Goal: Transaction & Acquisition: Download file/media

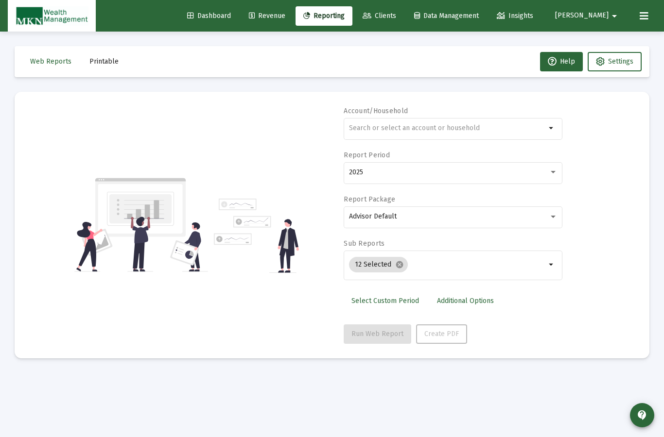
scroll to position [39, 0]
click at [435, 124] on input "text" at bounding box center [447, 128] width 197 height 8
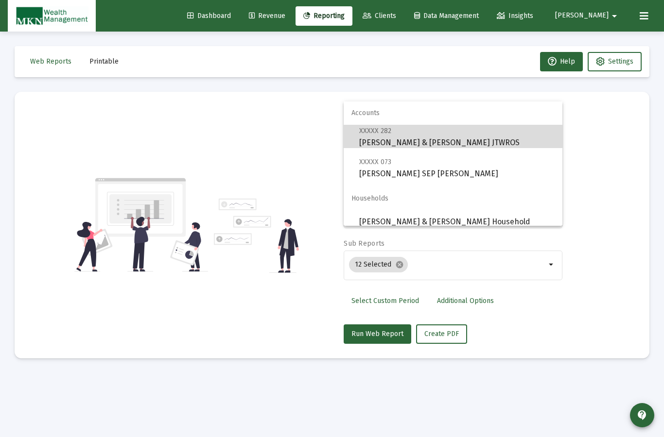
click at [445, 140] on span "XXXXX 282 [PERSON_NAME] & [PERSON_NAME] JTWROS" at bounding box center [456, 137] width 195 height 24
type input "[PERSON_NAME] & [PERSON_NAME] JTWROS"
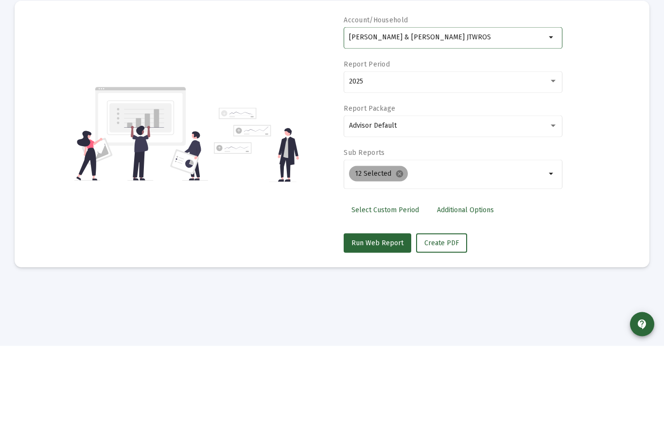
click at [395, 260] on mat-icon "cancel" at bounding box center [399, 264] width 9 height 9
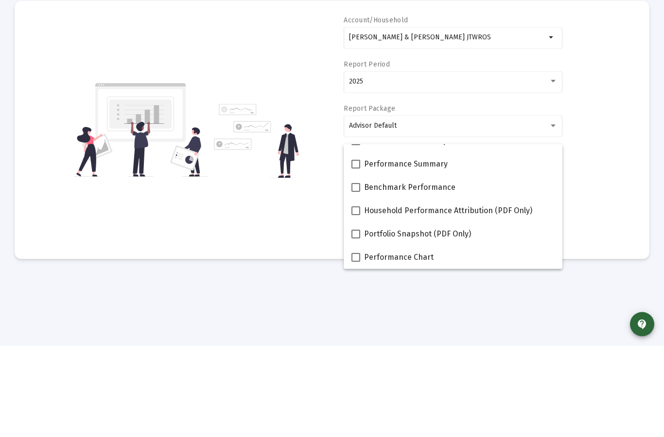
scroll to position [40, 0]
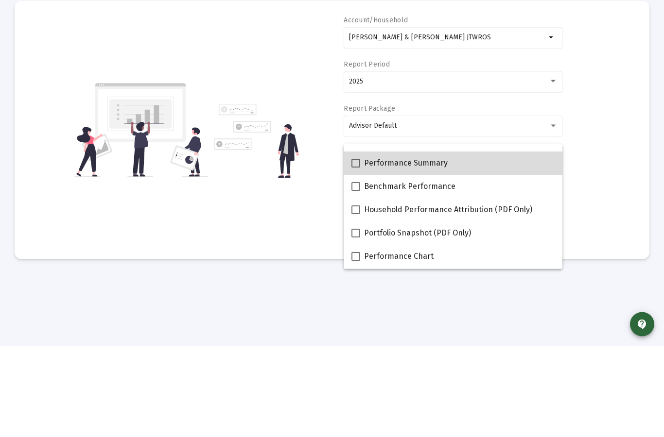
click at [354, 248] on label "Performance Summary" at bounding box center [399, 254] width 96 height 12
click at [355, 258] on input "Performance Summary" at bounding box center [355, 258] width 0 height 0
checkbox input "true"
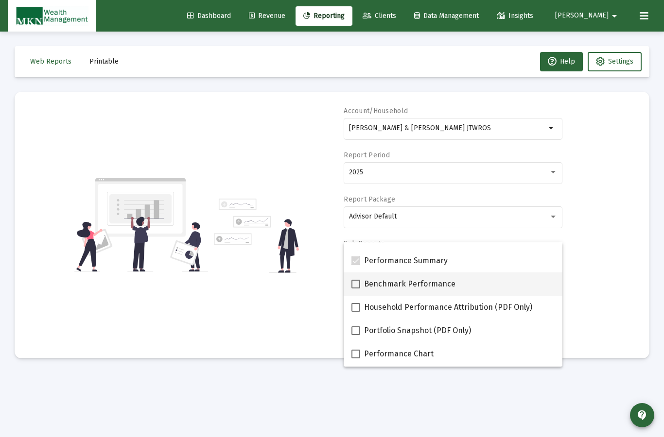
click at [360, 286] on span at bounding box center [355, 284] width 9 height 9
click at [356, 289] on input "Benchmark Performance" at bounding box center [355, 289] width 0 height 0
checkbox input "true"
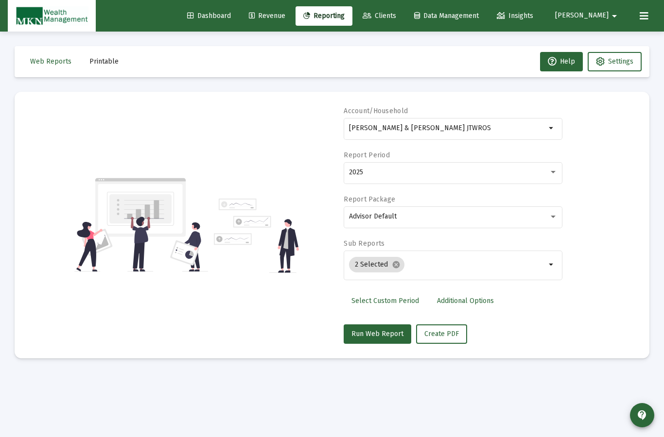
click at [444, 330] on span "Create PDF" at bounding box center [441, 334] width 34 height 8
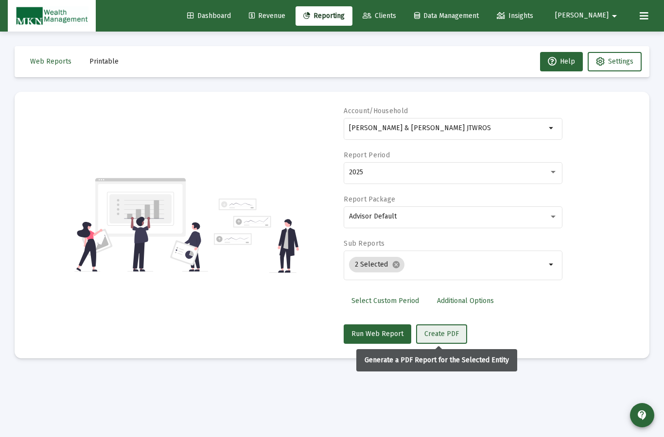
click at [443, 330] on span "Create PDF" at bounding box center [441, 334] width 34 height 8
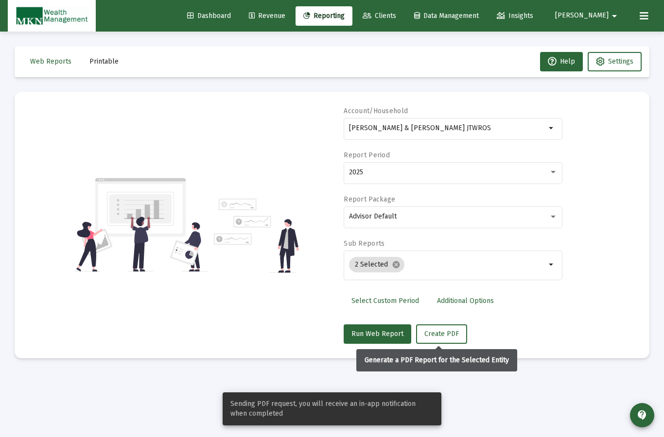
click at [450, 124] on input "[PERSON_NAME] & [PERSON_NAME] JTWROS" at bounding box center [447, 128] width 197 height 8
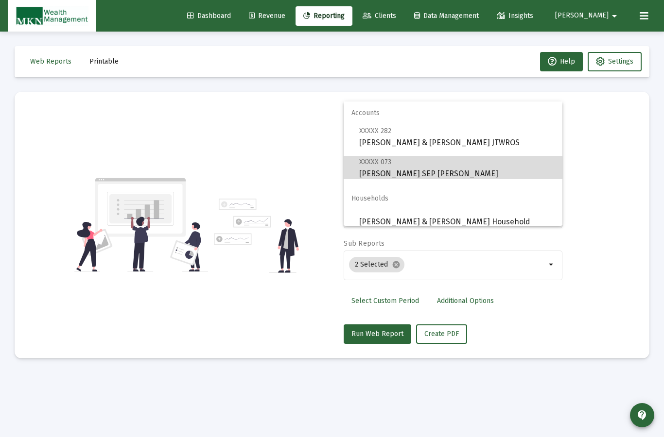
click at [432, 173] on span "XXXXX 073 [PERSON_NAME] SEP [PERSON_NAME]" at bounding box center [456, 168] width 195 height 24
type input "[PERSON_NAME] SEP [PERSON_NAME]"
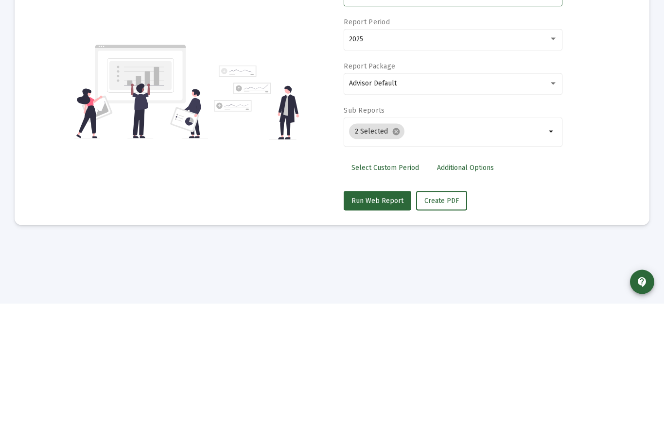
click at [447, 325] on button "Create PDF" at bounding box center [441, 334] width 51 height 19
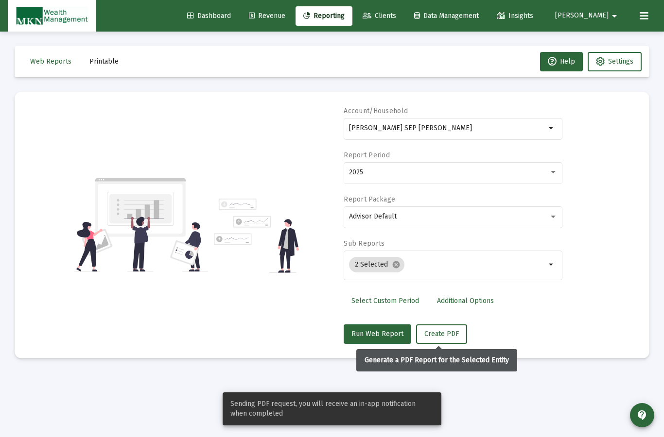
click at [452, 330] on span "Create PDF" at bounding box center [441, 334] width 34 height 8
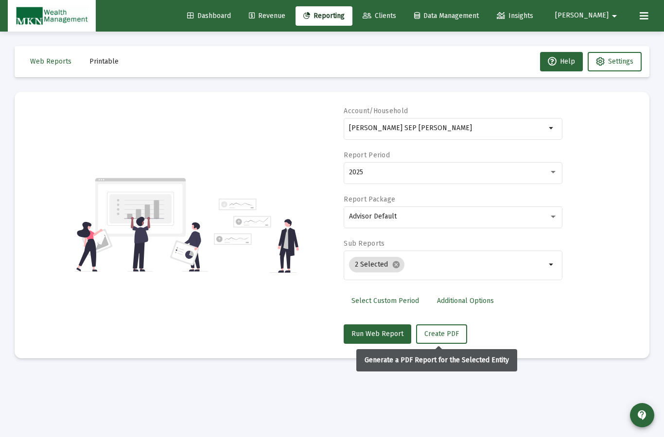
scroll to position [0, 0]
click at [109, 62] on span "Printable" at bounding box center [103, 61] width 29 height 8
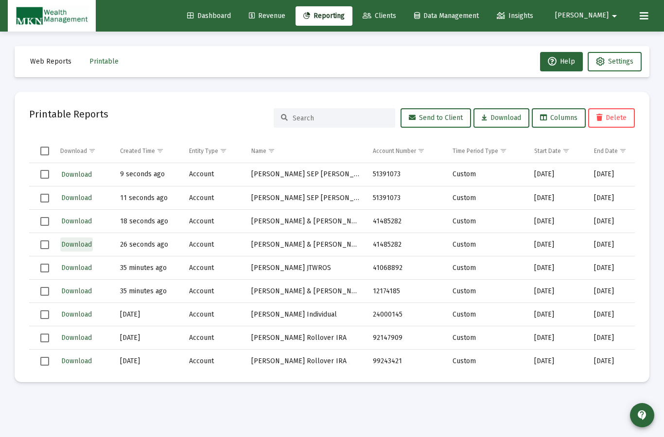
click at [83, 244] on span "Download" at bounding box center [76, 244] width 31 height 8
click at [79, 200] on span "Download" at bounding box center [76, 198] width 31 height 8
